Goal: Transaction & Acquisition: Purchase product/service

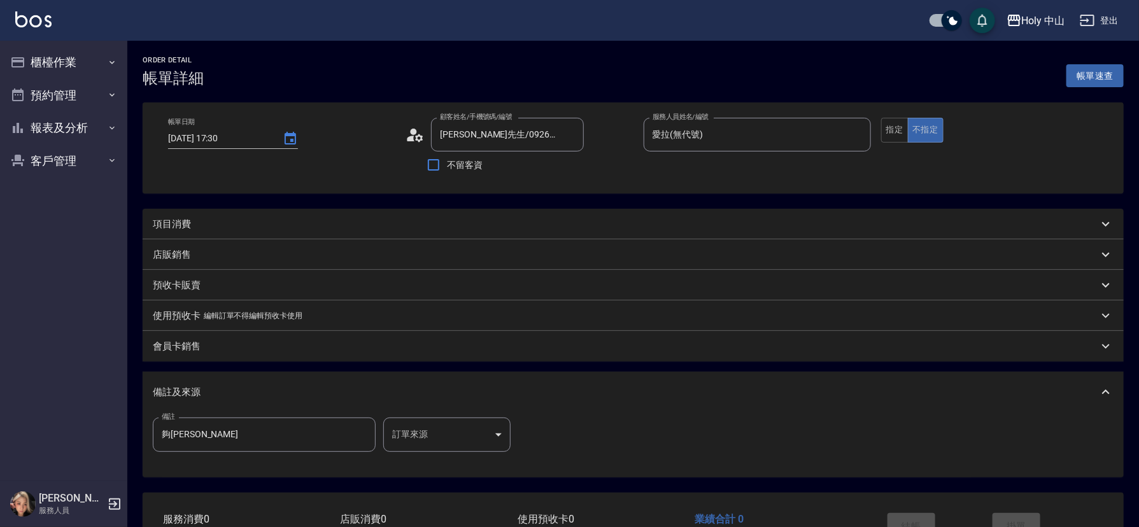
click at [343, 219] on div "項目消費" at bounding box center [625, 224] width 945 height 13
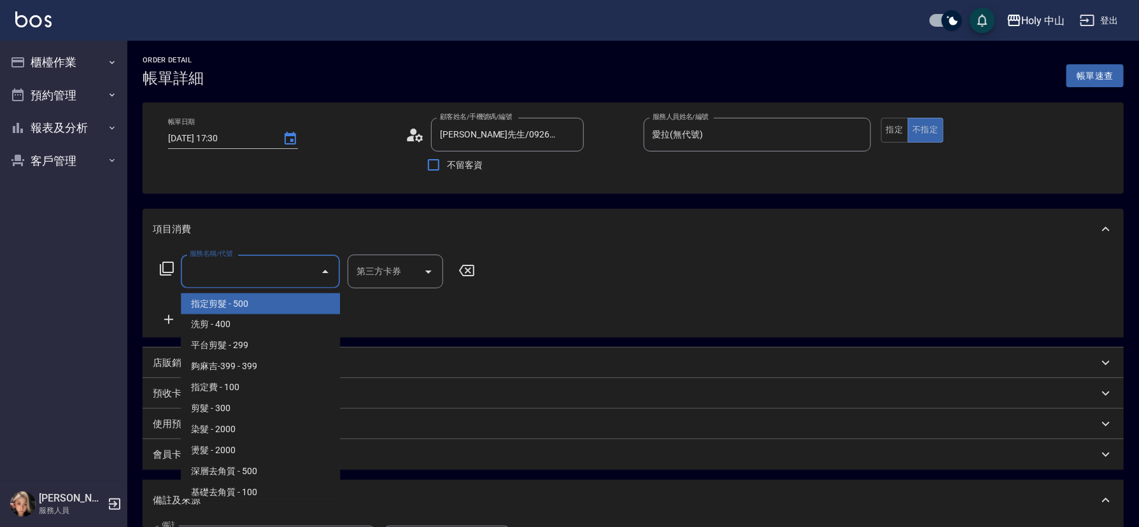
click at [241, 267] on input "服務名稱/代號" at bounding box center [251, 271] width 129 height 22
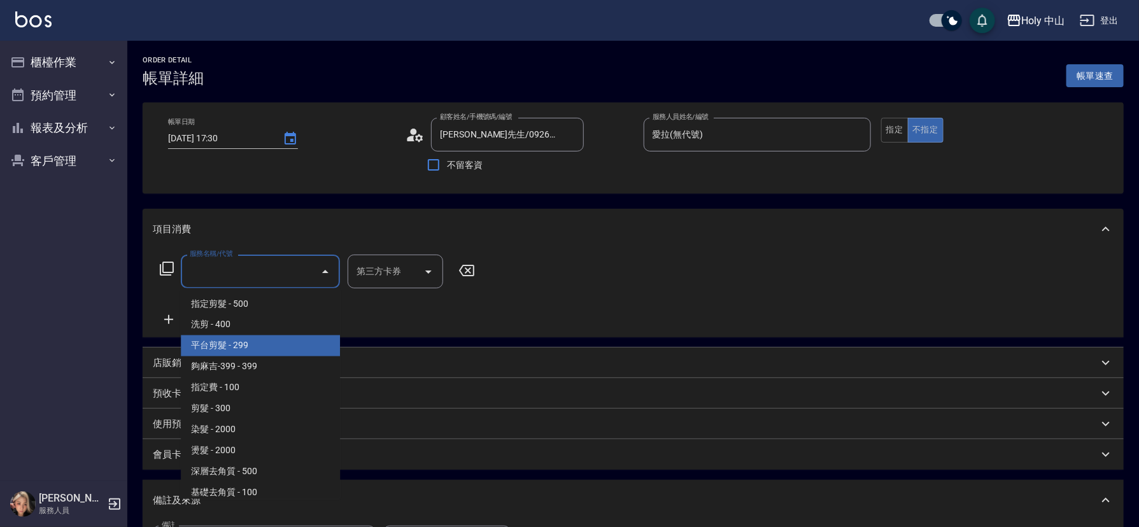
click at [263, 348] on span "平台剪髮 - 299" at bounding box center [260, 346] width 159 height 21
type input "平台剪髮(4)"
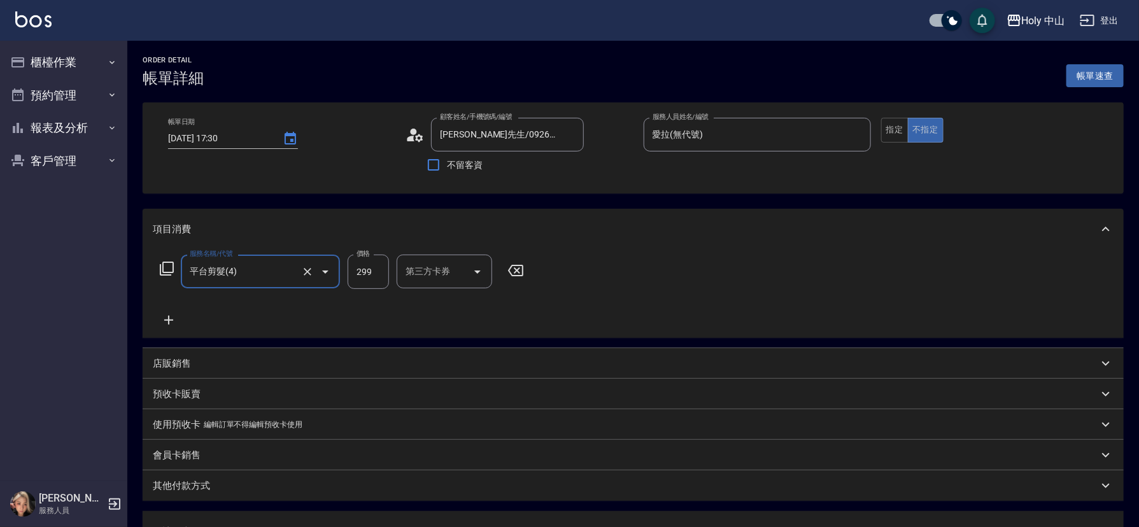
click at [467, 269] on div "第三方卡券" at bounding box center [444, 272] width 95 height 34
click at [470, 280] on div at bounding box center [476, 272] width 19 height 34
click at [483, 267] on icon "Open" at bounding box center [477, 271] width 15 height 15
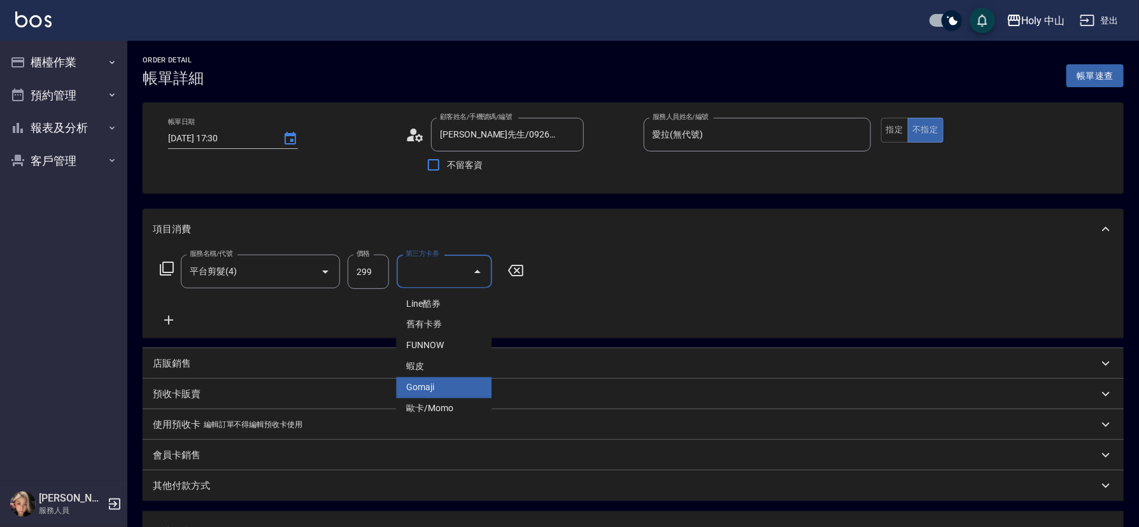
click at [423, 390] on span "Gomaji" at bounding box center [443, 388] width 95 height 21
type input "Gomaji"
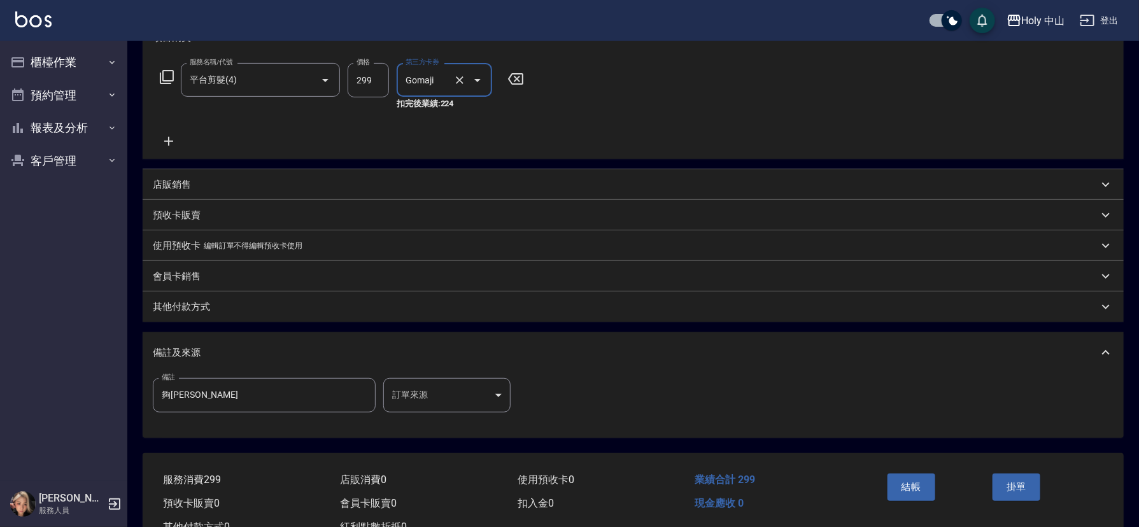
scroll to position [239, 0]
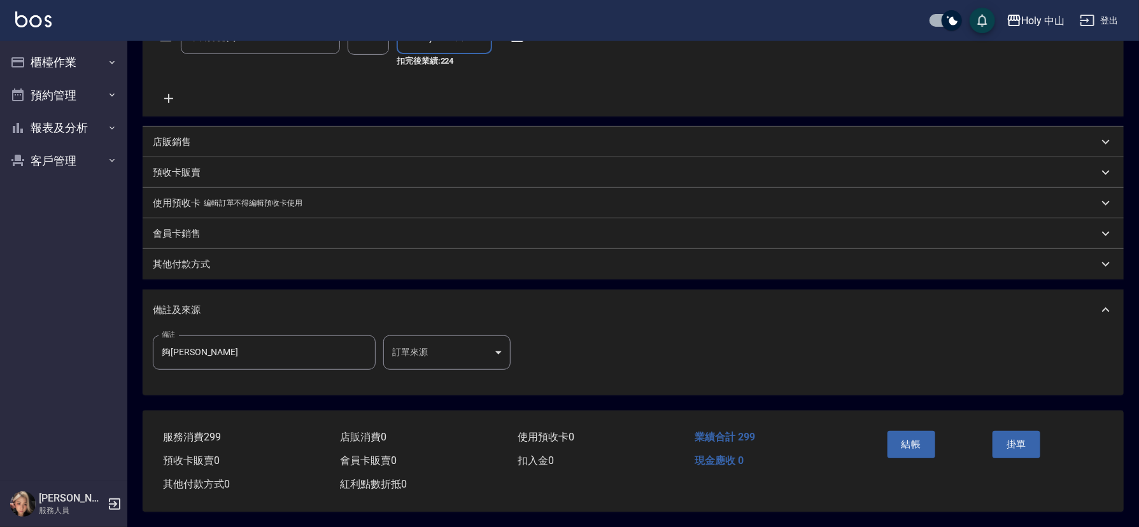
click at [431, 343] on body "Holy 中山 登出 櫃檯作業 打帳單 帳單列表 營業儀表板 現場電腦打卡 預約管理 預約管理 單日預約紀錄 單週預約紀錄 報表及分析 報表目錄 店家日報表 …" at bounding box center [569, 146] width 1139 height 761
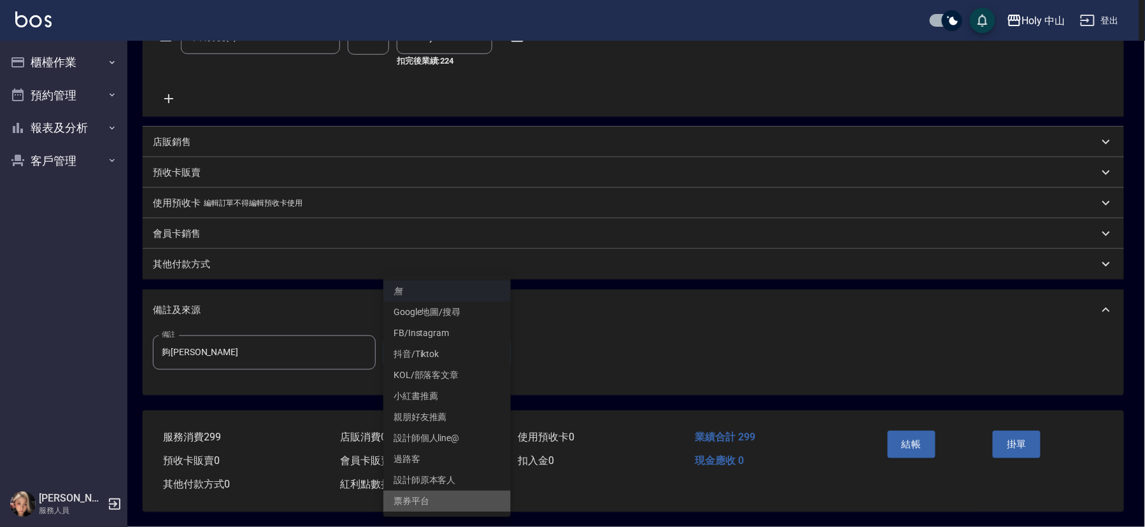
click at [443, 501] on li "票券平台" at bounding box center [446, 501] width 127 height 21
type input "票券平台"
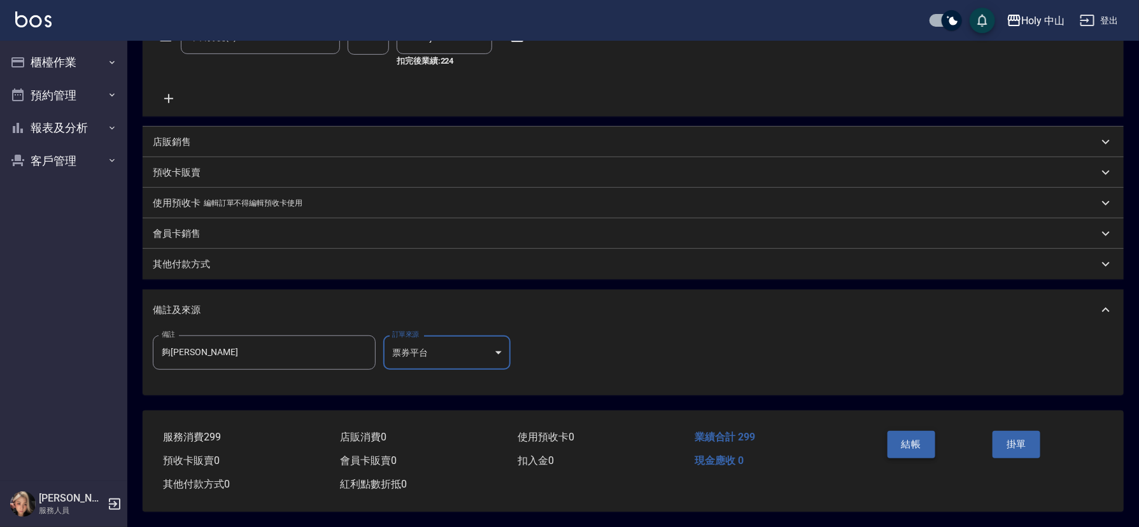
click at [918, 439] on button "結帳" at bounding box center [911, 444] width 48 height 27
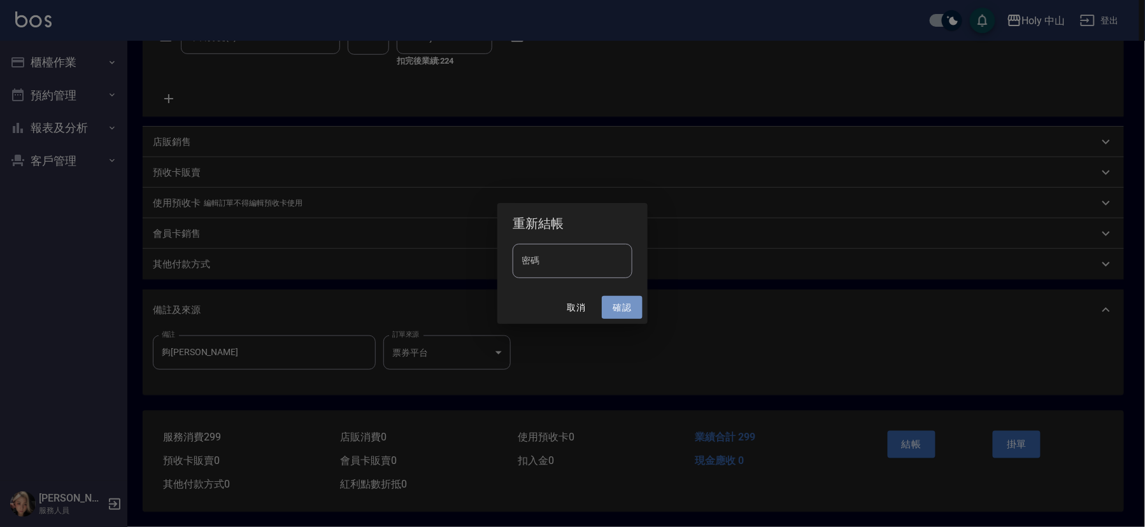
click at [621, 303] on button "確認" at bounding box center [622, 308] width 41 height 24
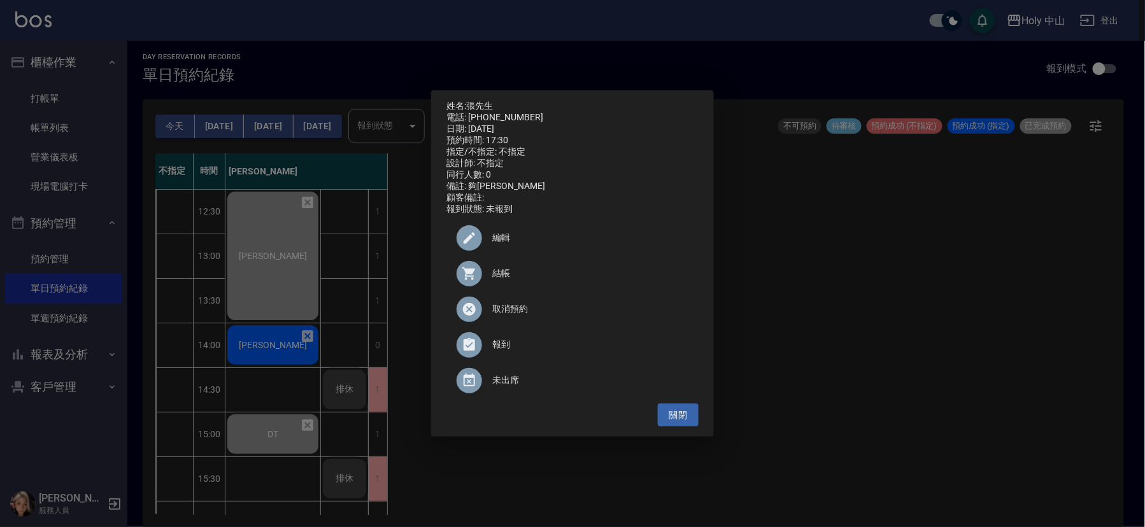
scroll to position [446, 0]
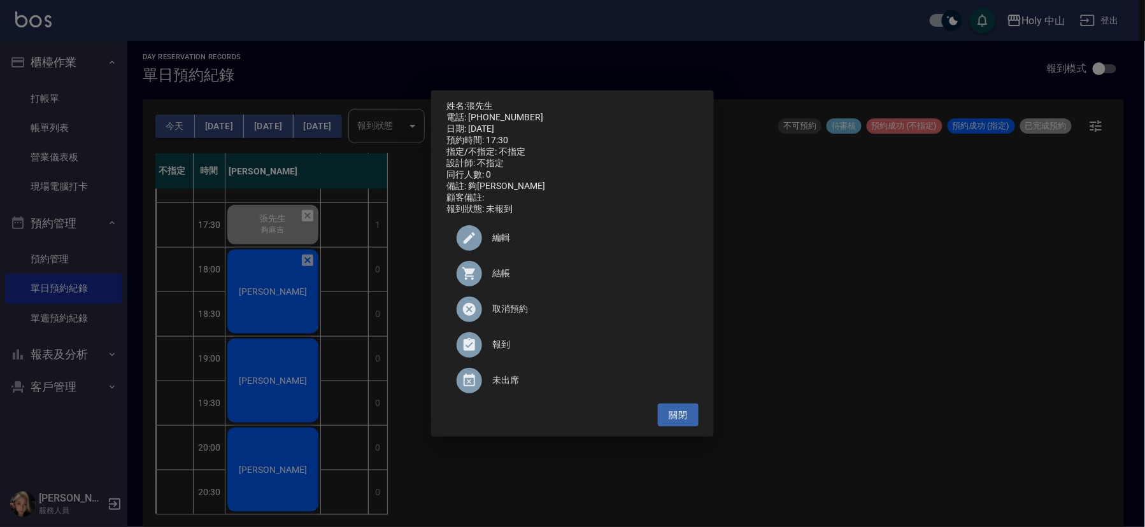
click at [274, 301] on div "姓名: [PERSON_NAME]先生 電話: [PHONE_NUMBER] 日期: [DATE] 預約時間: 17:30 指定/不指定: 不指定 設計師: …" at bounding box center [572, 263] width 1145 height 527
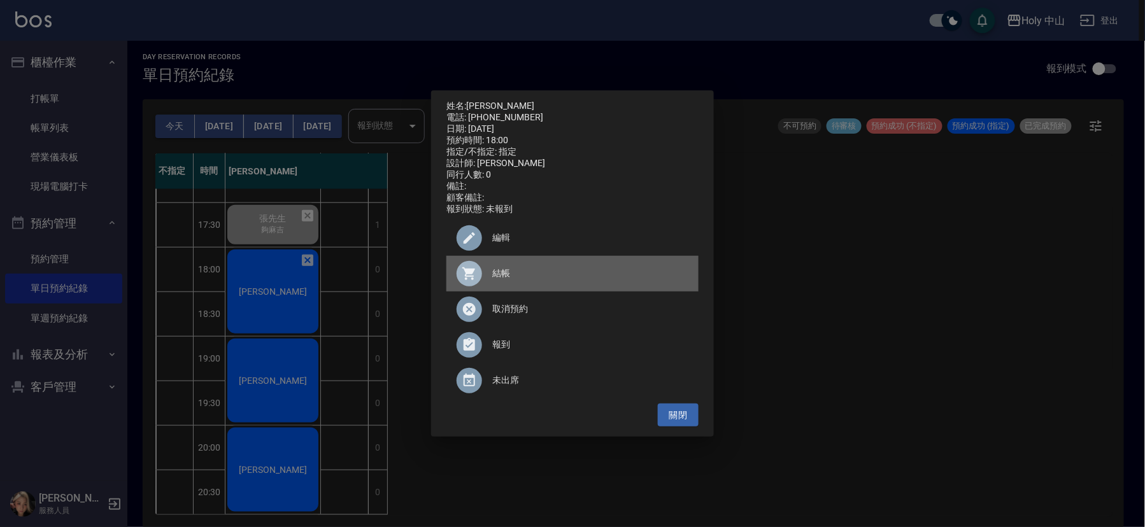
click at [494, 274] on span "結帳" at bounding box center [590, 273] width 196 height 13
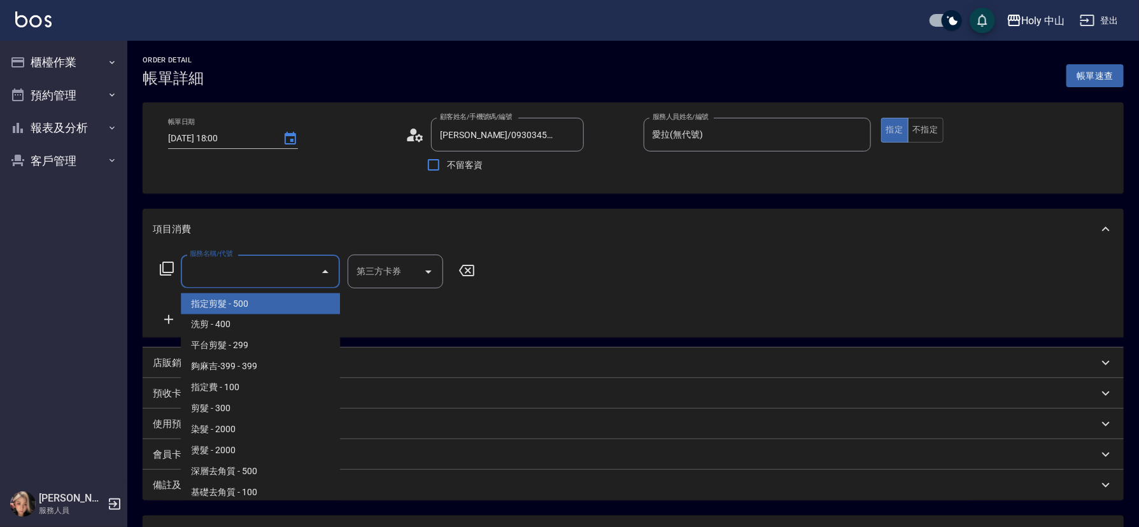
click at [239, 269] on input "服務名稱/代號" at bounding box center [251, 271] width 129 height 22
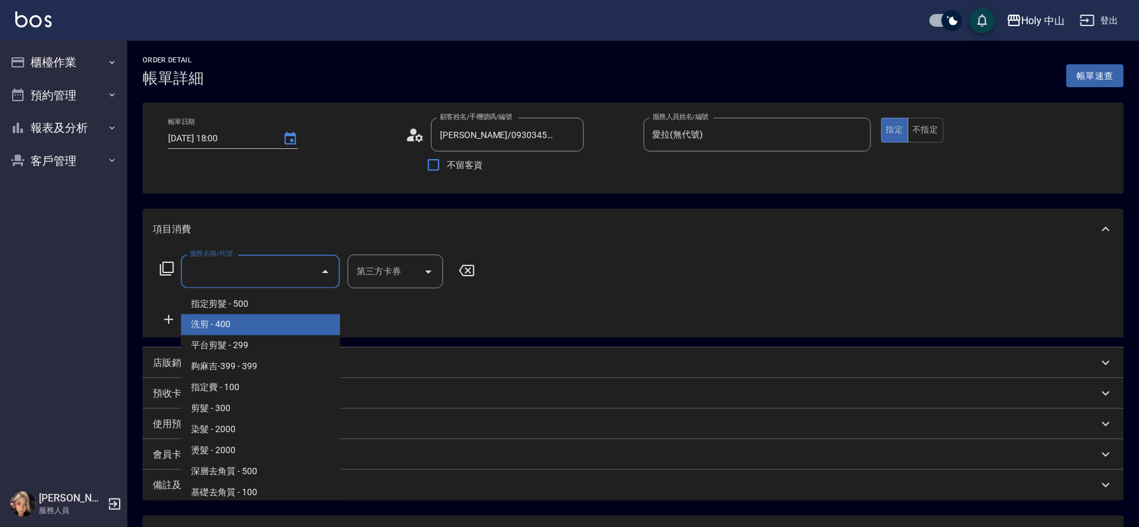
click at [265, 330] on span "洗剪 - 400" at bounding box center [260, 324] width 159 height 21
type input "洗剪(3)"
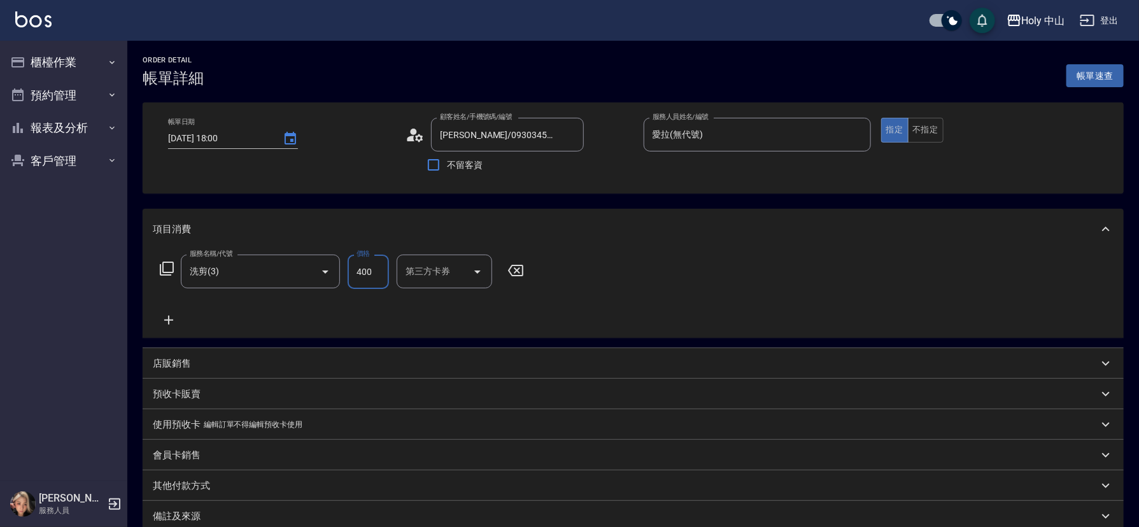
click at [375, 278] on input "400" at bounding box center [368, 272] width 41 height 34
type input "700"
click at [446, 265] on div "第三方卡券 第三方卡券" at bounding box center [444, 272] width 95 height 34
click at [623, 272] on div "服務名稱/代號 洗剪(3) 服務名稱/代號 價格 700 價格 第三方卡券 第三方卡券" at bounding box center [633, 294] width 981 height 88
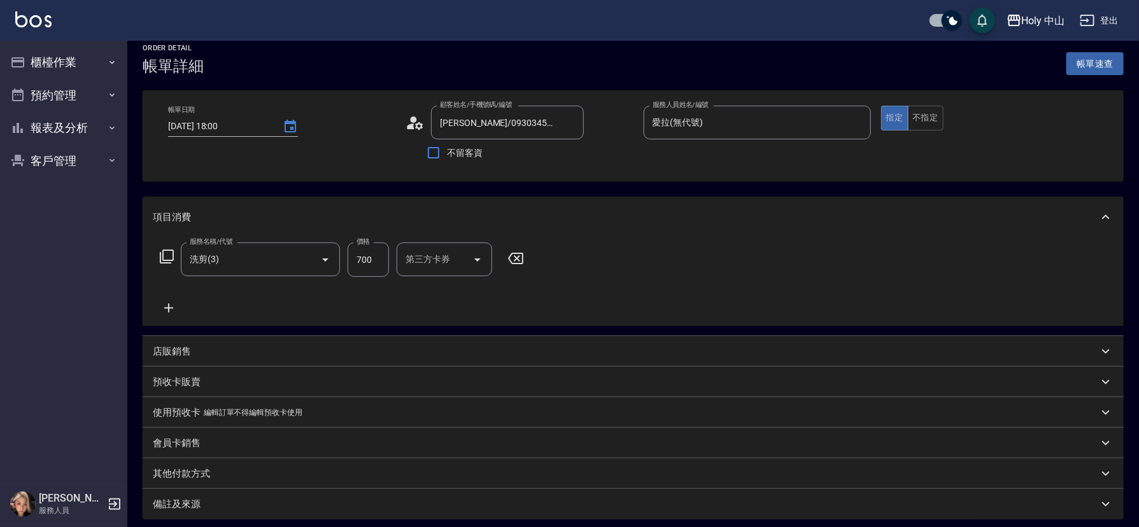
scroll to position [141, 0]
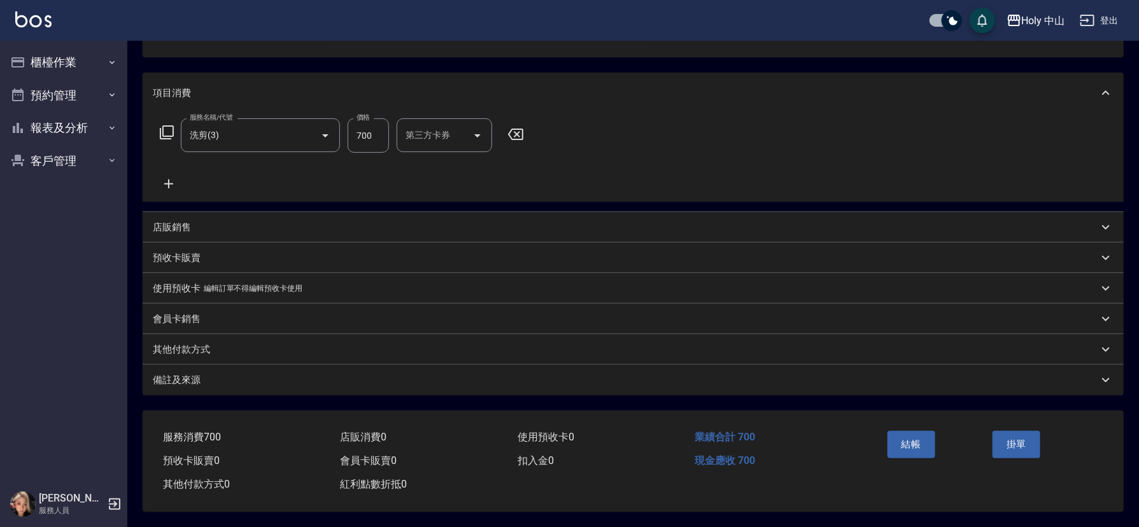
click at [376, 374] on div "備註及來源" at bounding box center [625, 380] width 945 height 13
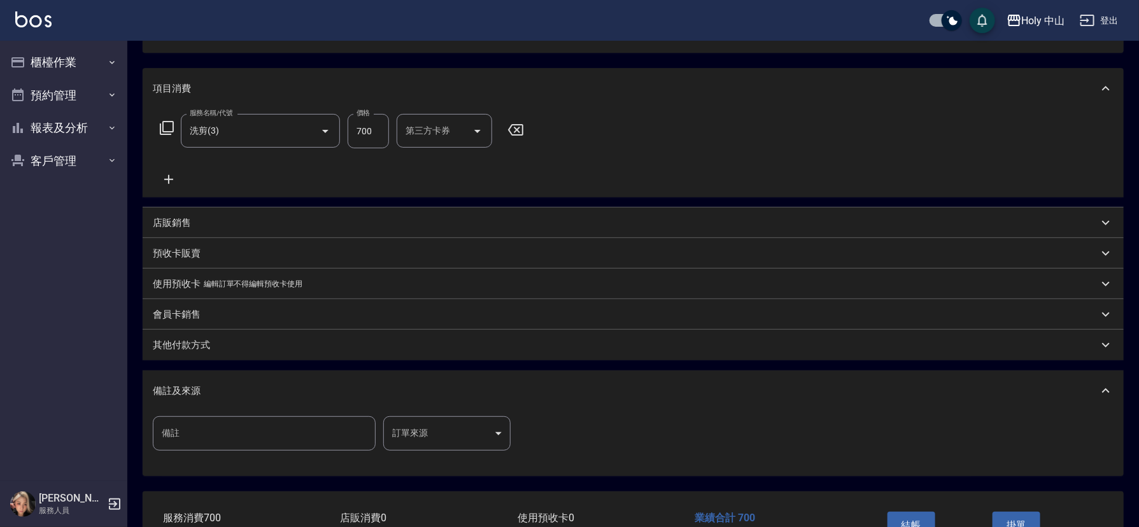
click at [438, 434] on body "Holy 中山 登出 櫃檯作業 打帳單 帳單列表 營業儀表板 現場電腦打卡 預約管理 預約管理 單日預約紀錄 單週預約紀錄 報表及分析 報表目錄 店家日報表 …" at bounding box center [569, 233] width 1139 height 749
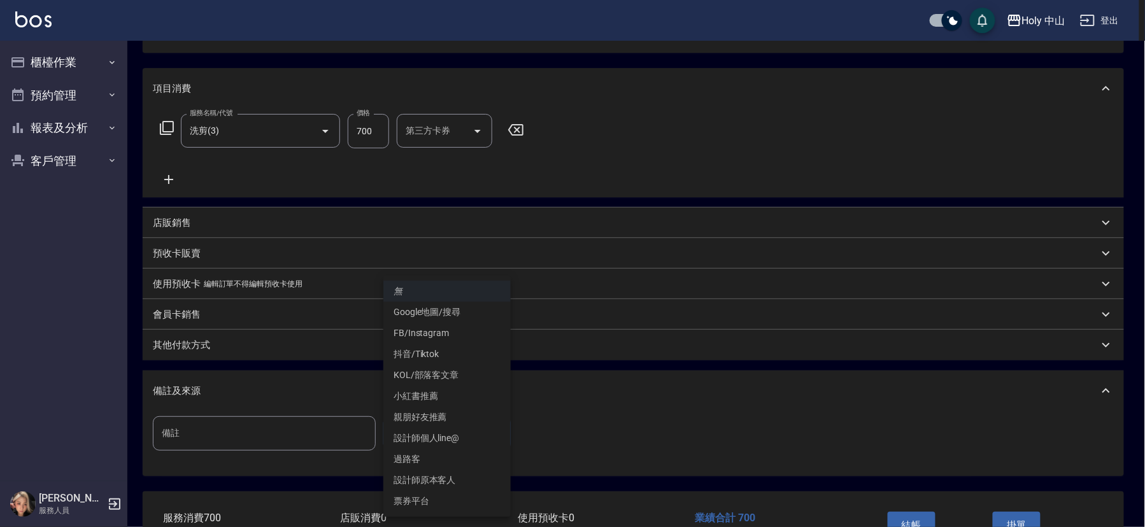
click at [435, 470] on li "設計師原本客人" at bounding box center [446, 480] width 127 height 21
type input "設計師原本客人"
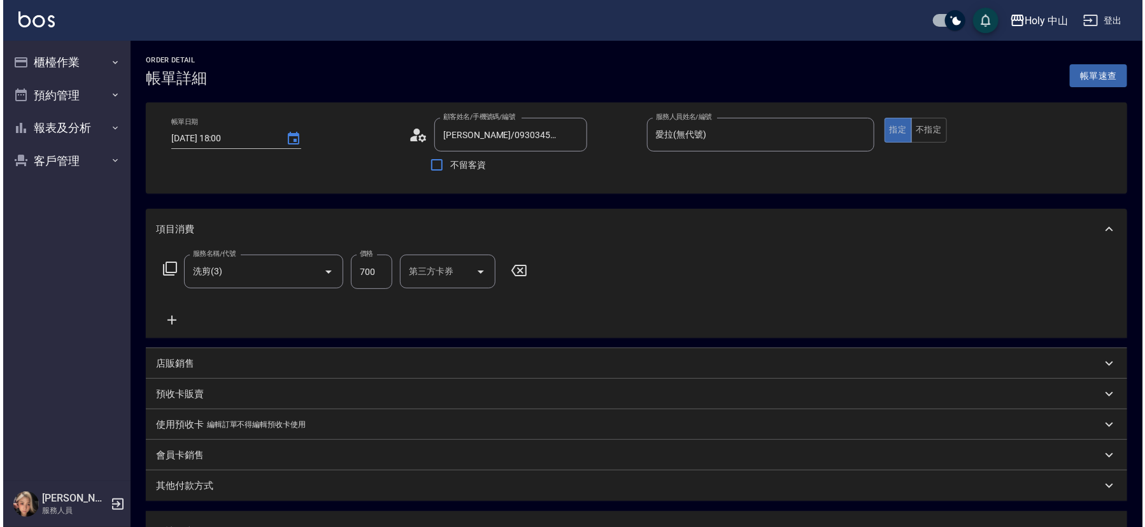
scroll to position [226, 0]
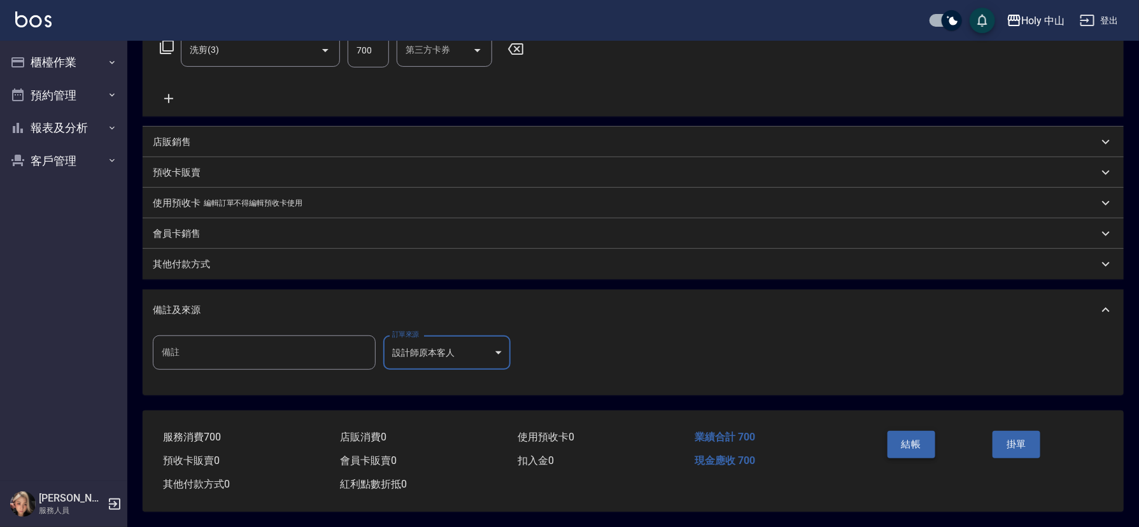
click at [909, 440] on button "結帳" at bounding box center [911, 444] width 48 height 27
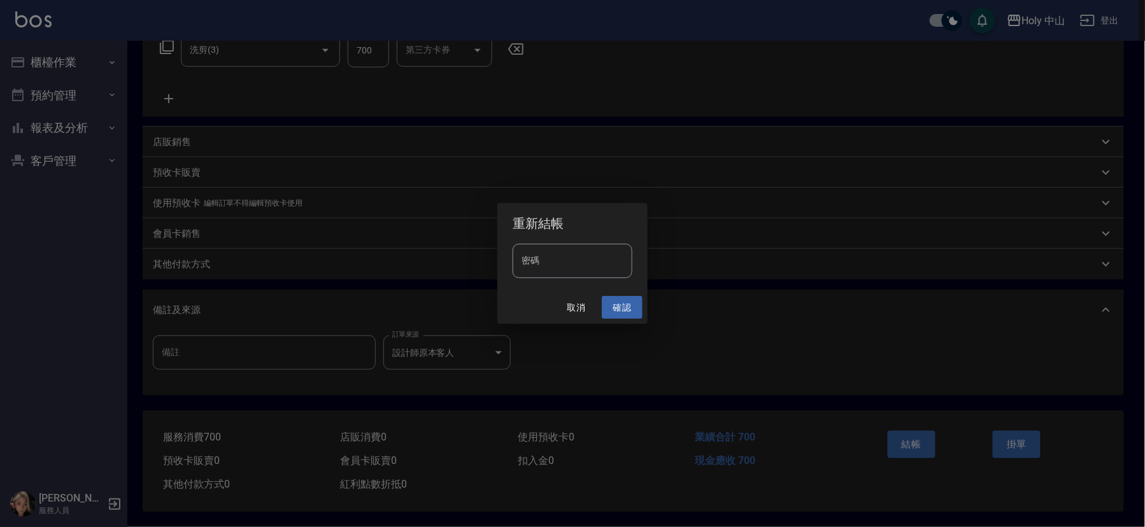
click at [612, 306] on button "確認" at bounding box center [622, 308] width 41 height 24
